Goal: Check status: Check status

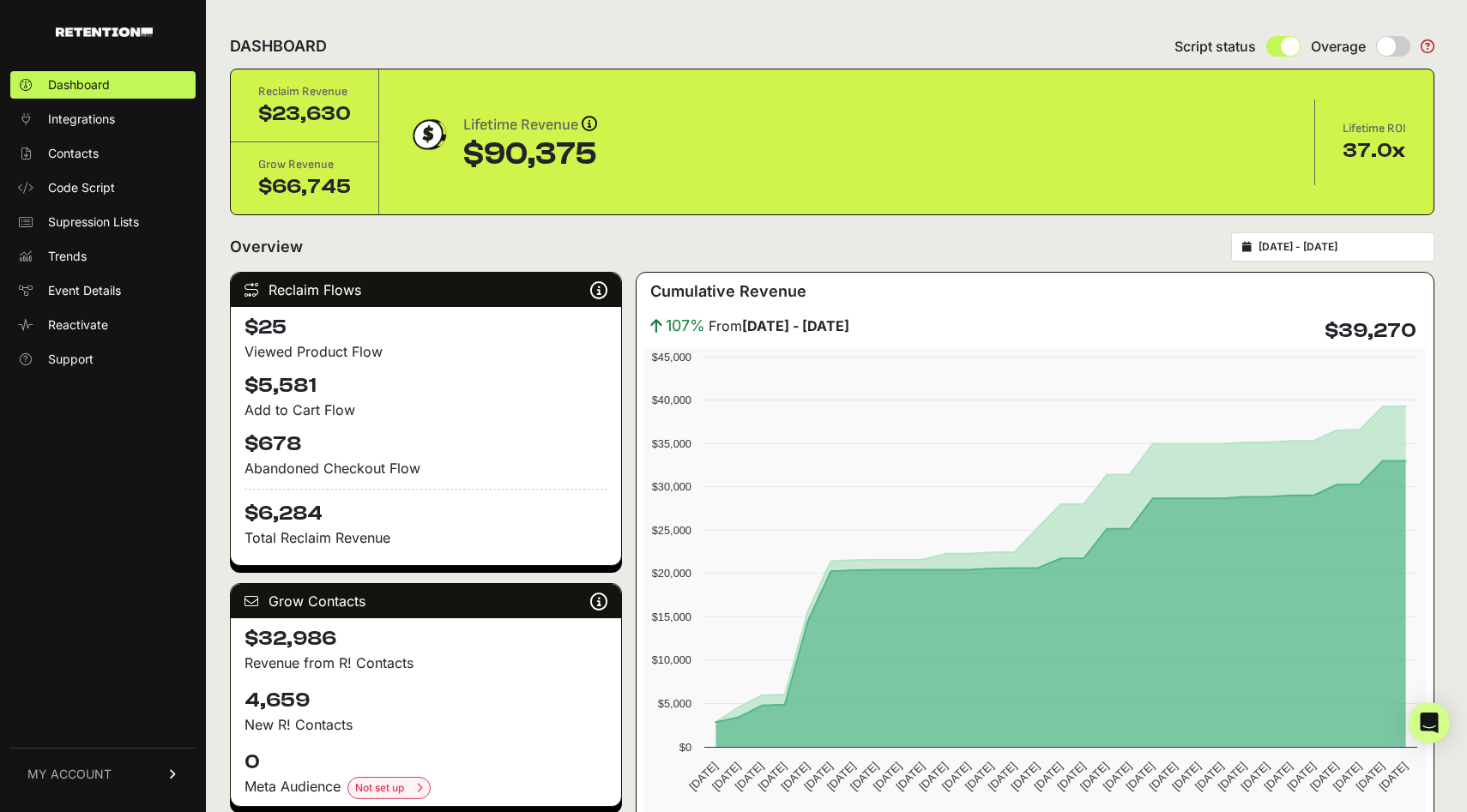
type input "2025-09-01"
type input "2025-10-01"
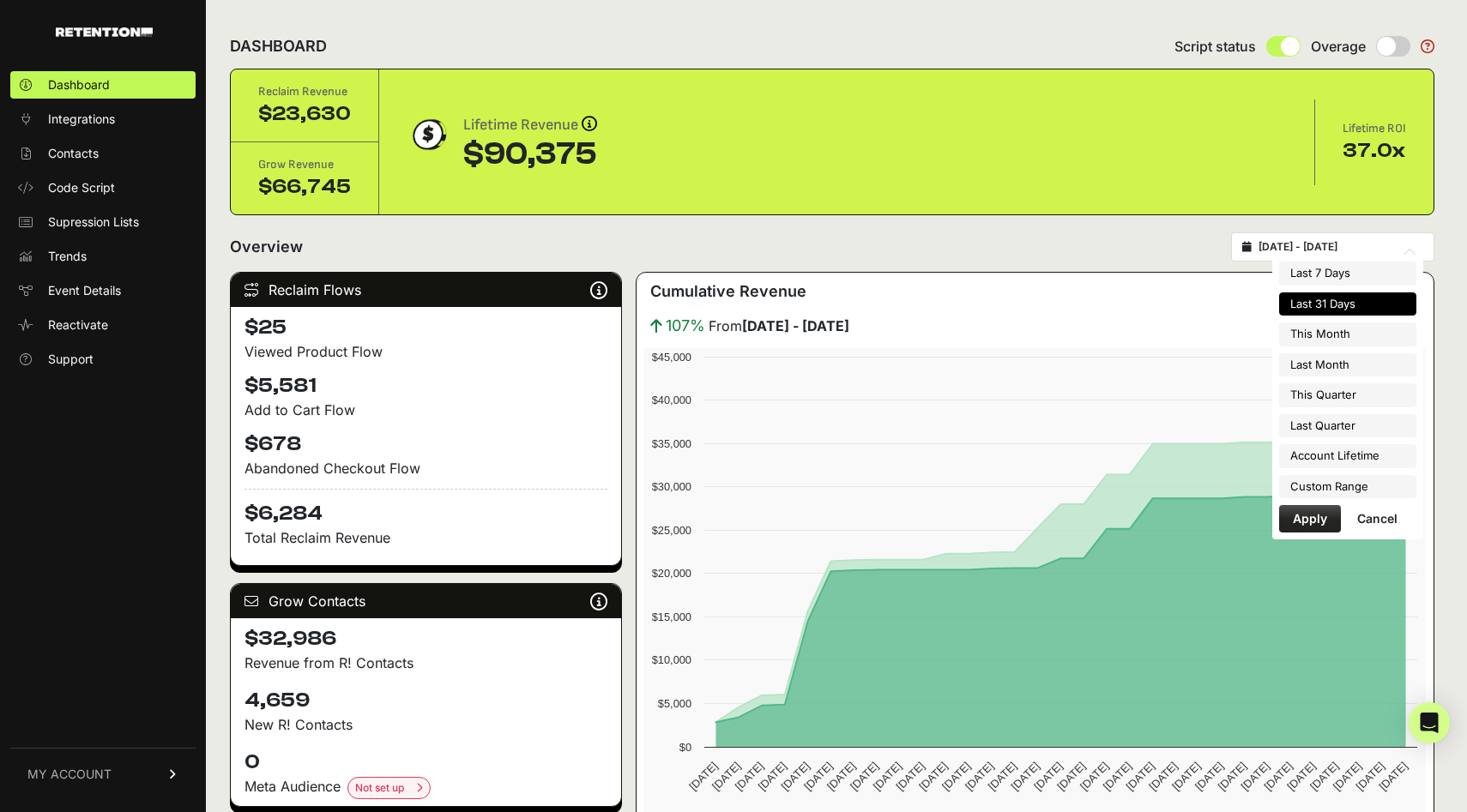
click at [1299, 249] on input "2025-09-01 - 2025-10-01" at bounding box center [1340, 247] width 164 height 14
type input "2025-10-01"
type input "2025-10-31"
type input "2025-09-01"
type input "2025-10-01"
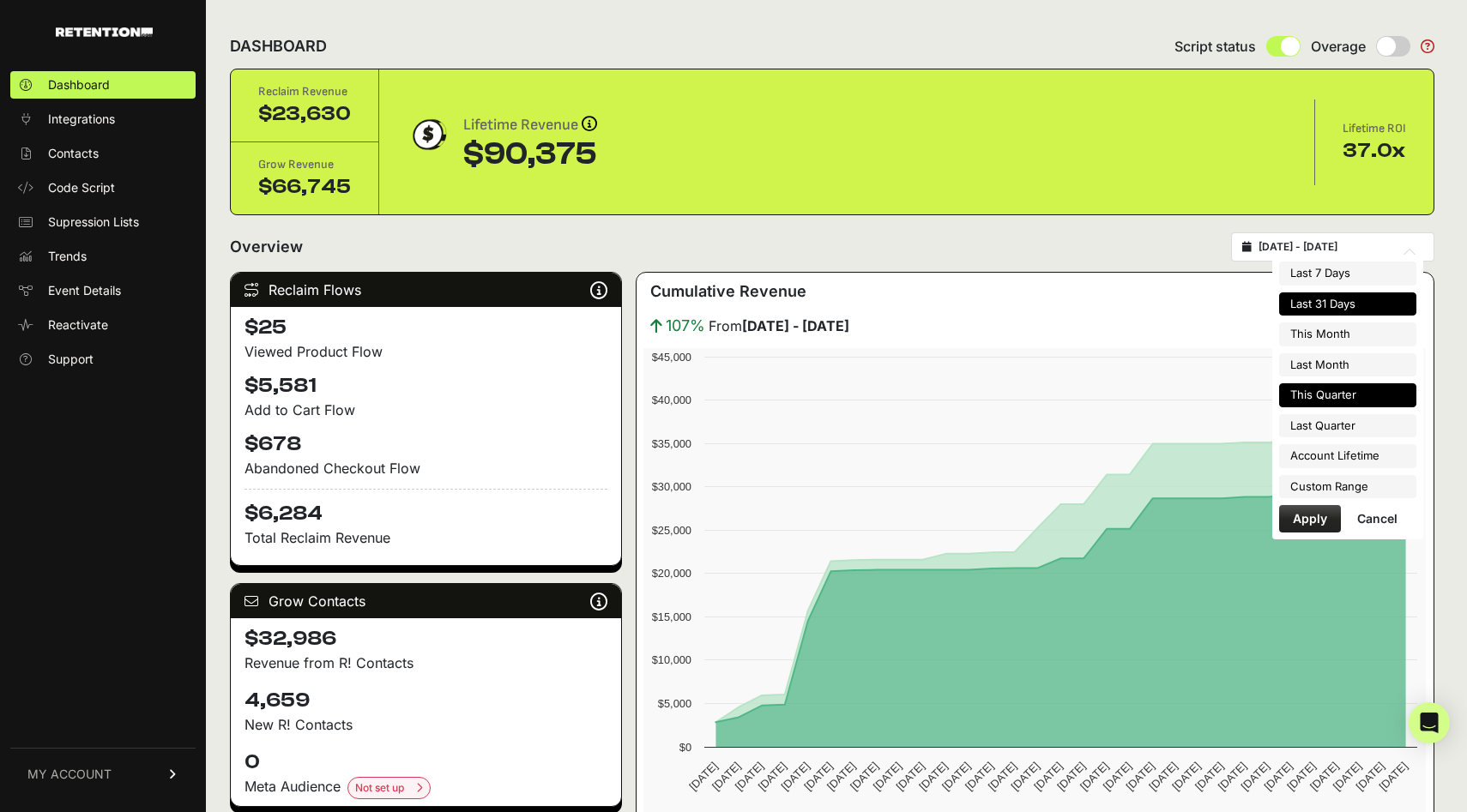
type input "2025-10-01"
type input "2025-12-31"
type input "2025-07-01"
type input "2025-09-30"
type input "2025-09-01"
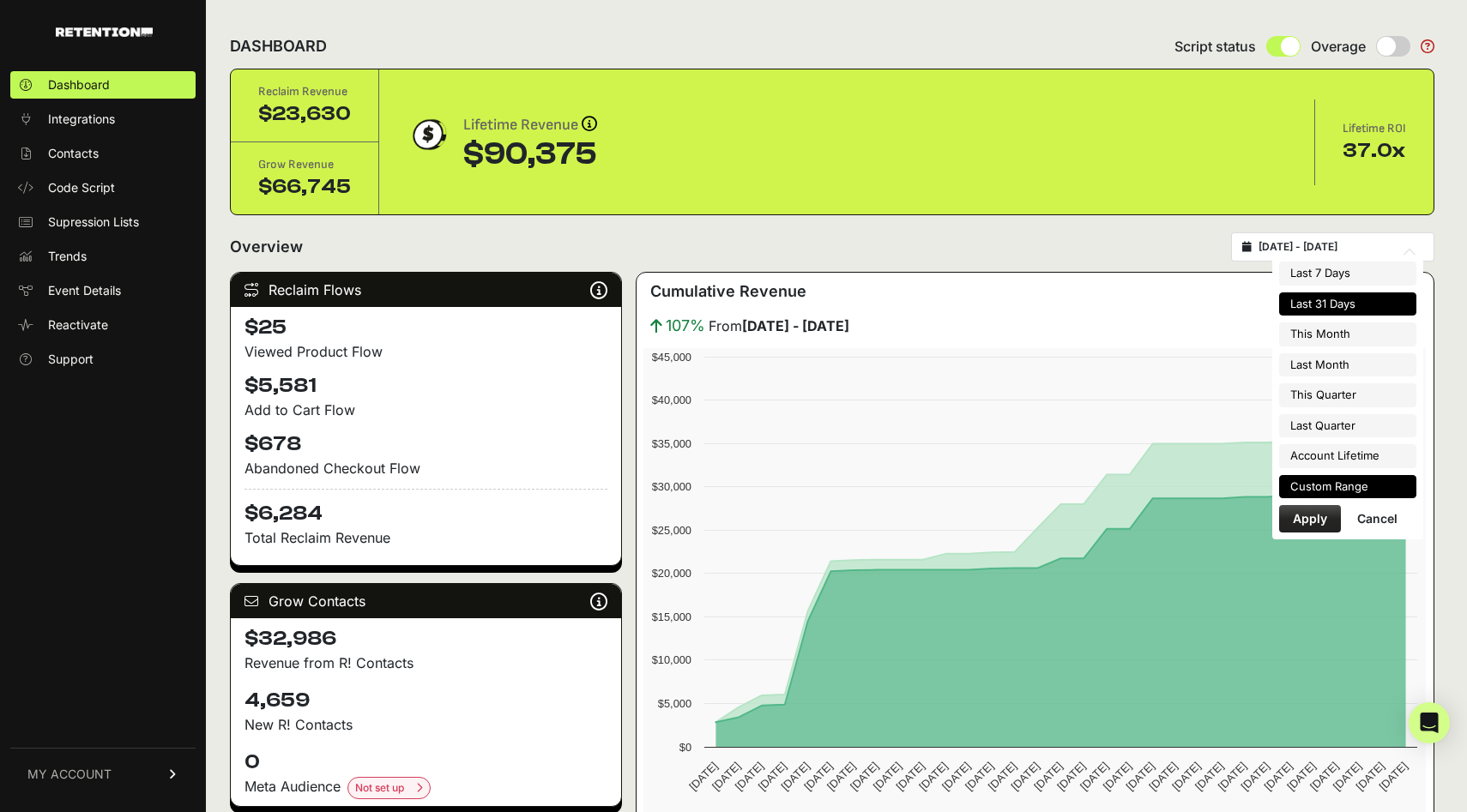
type input "2025-10-01"
click at [1325, 487] on li "Custom Range" at bounding box center [1349, 487] width 138 height 24
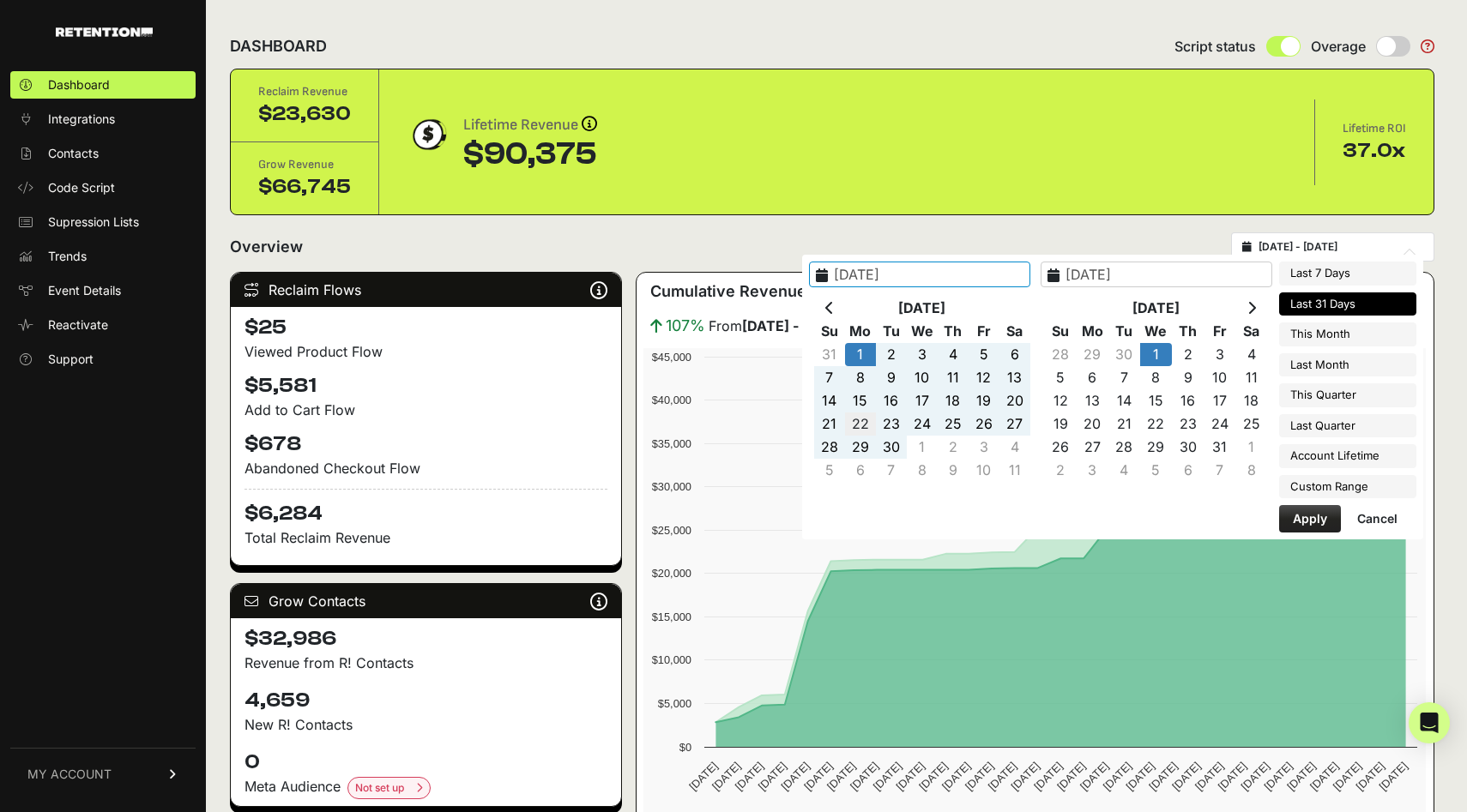
type input "[DATE]"
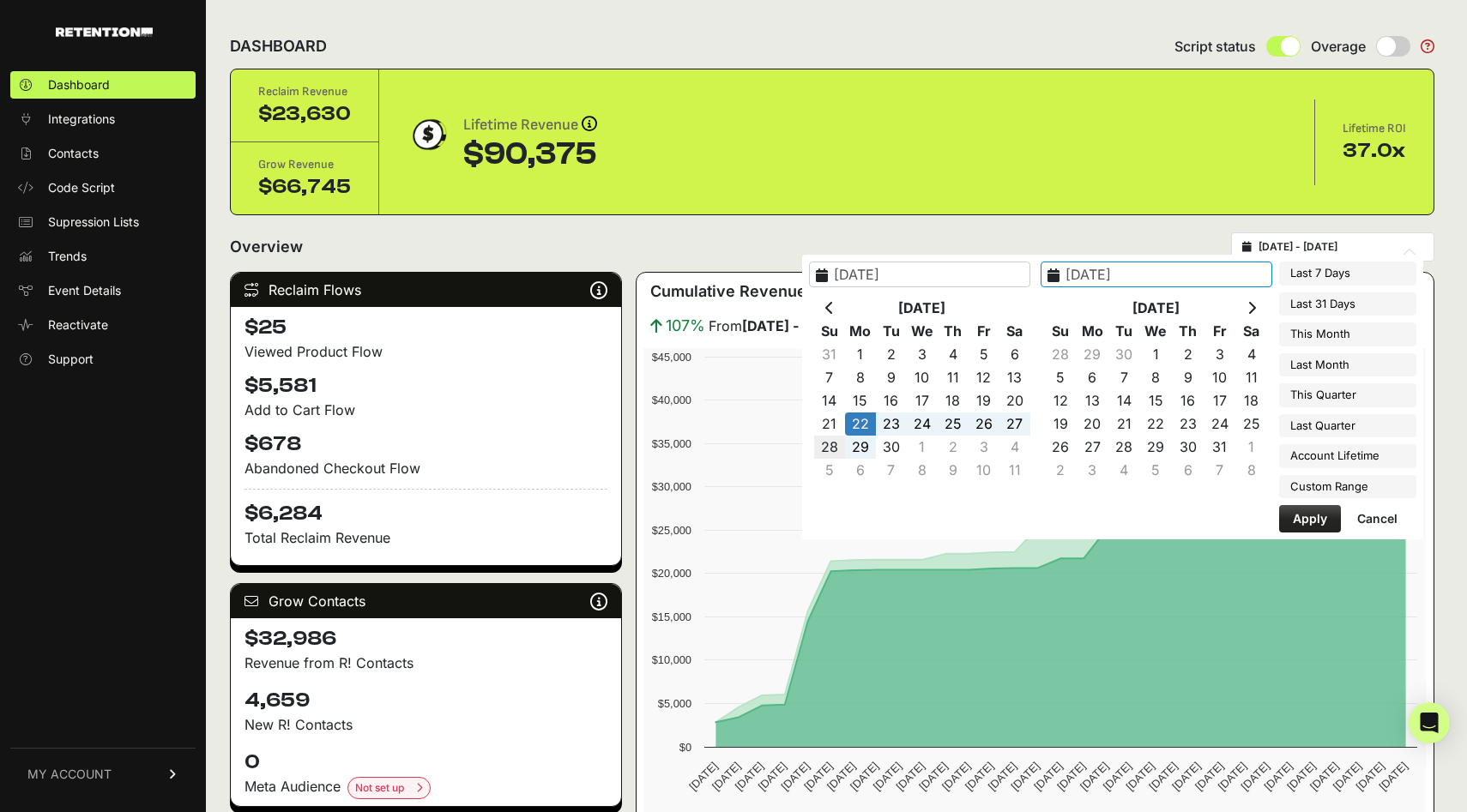
type input "2025-09-28"
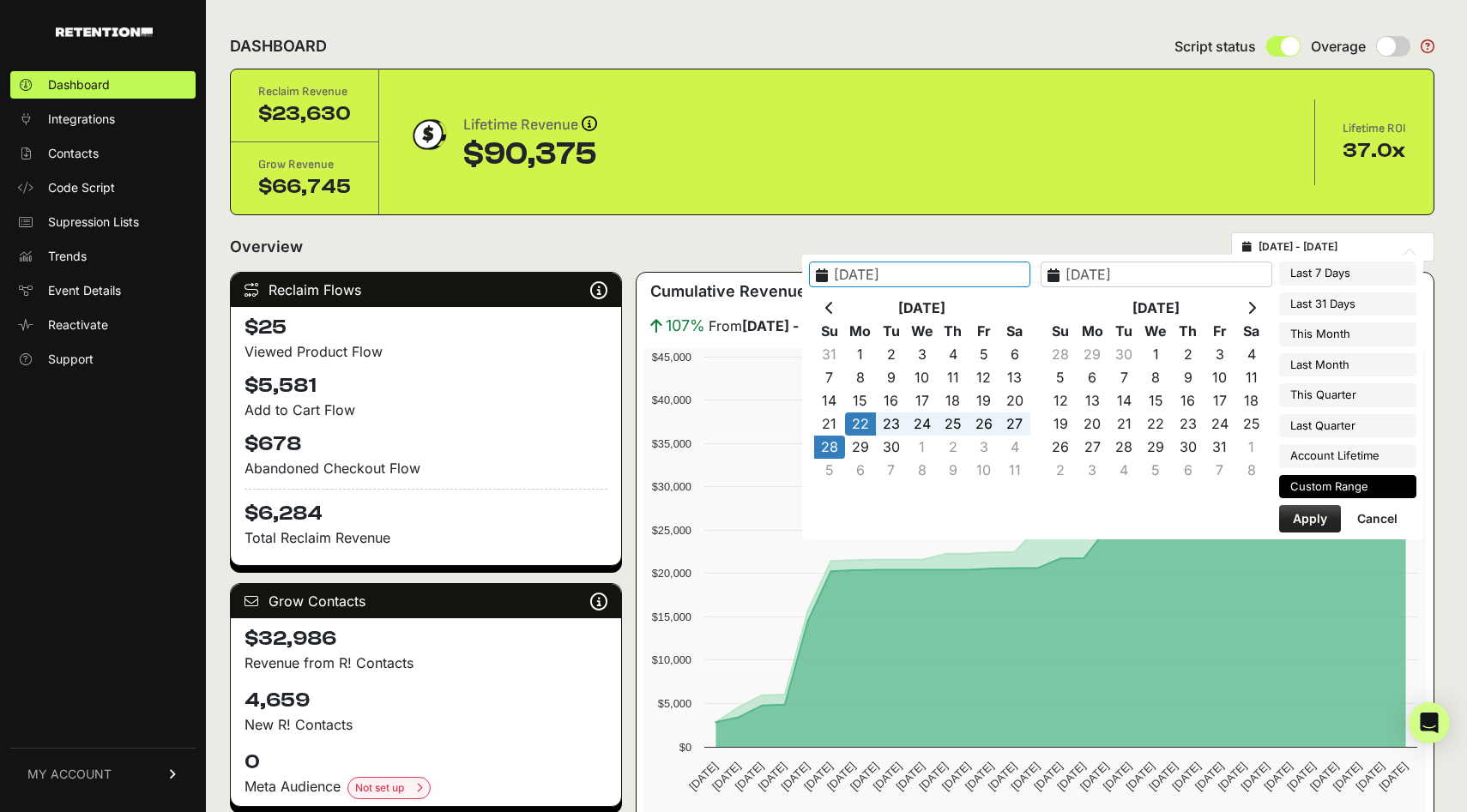
type input "[DATE]"
click at [1301, 518] on button "Apply" at bounding box center [1310, 519] width 62 height 28
type input "[DATE] - [DATE]"
